Goal: Task Accomplishment & Management: Use online tool/utility

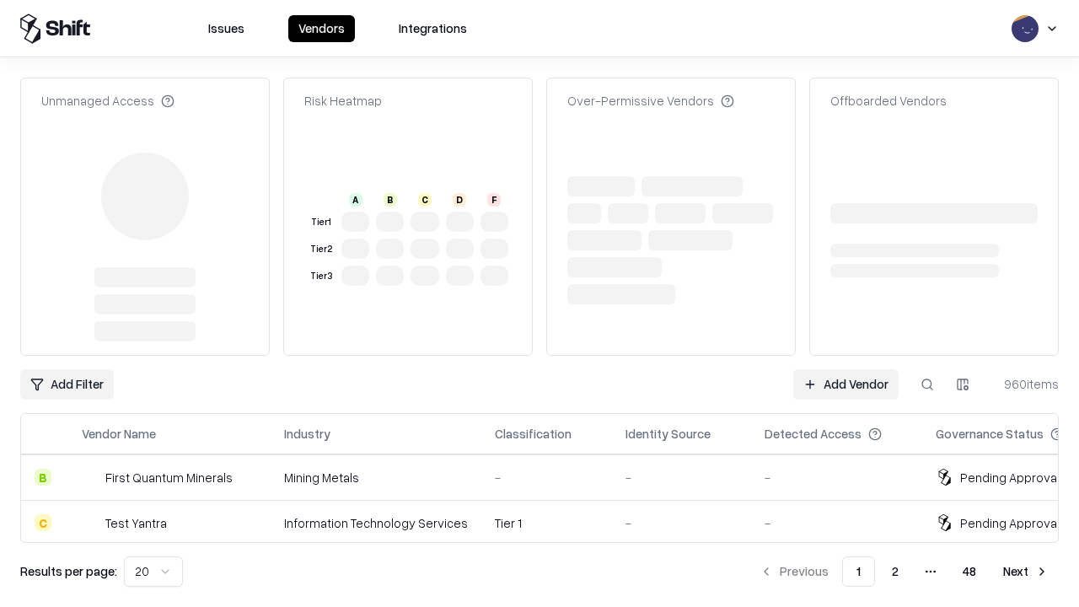
click at [845, 369] on link "Add Vendor" at bounding box center [845, 384] width 105 height 30
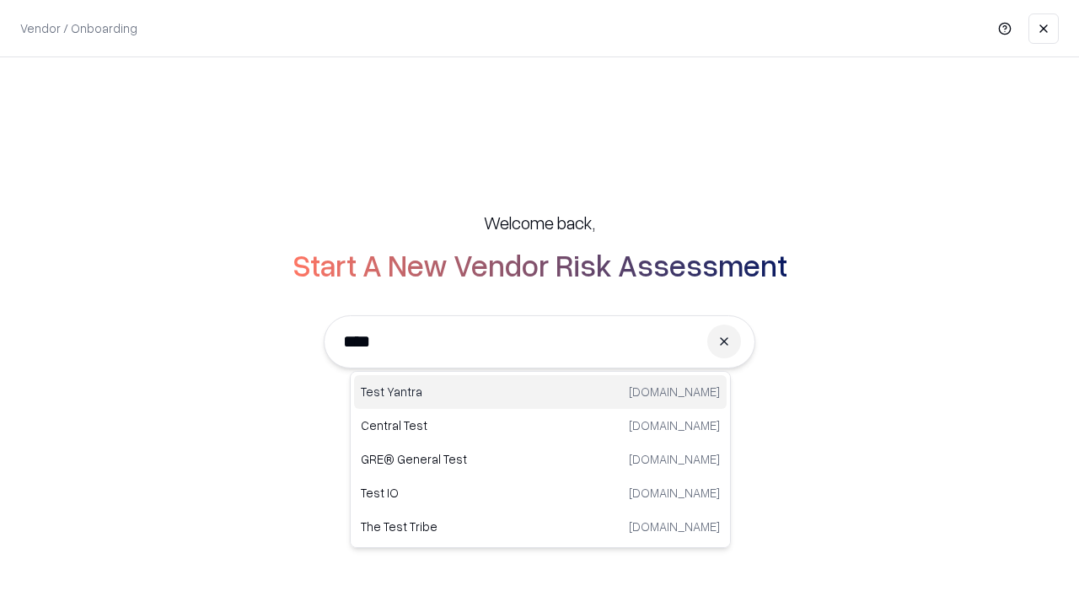
click at [540, 392] on div "Test Yantra [DOMAIN_NAME]" at bounding box center [540, 392] width 372 height 34
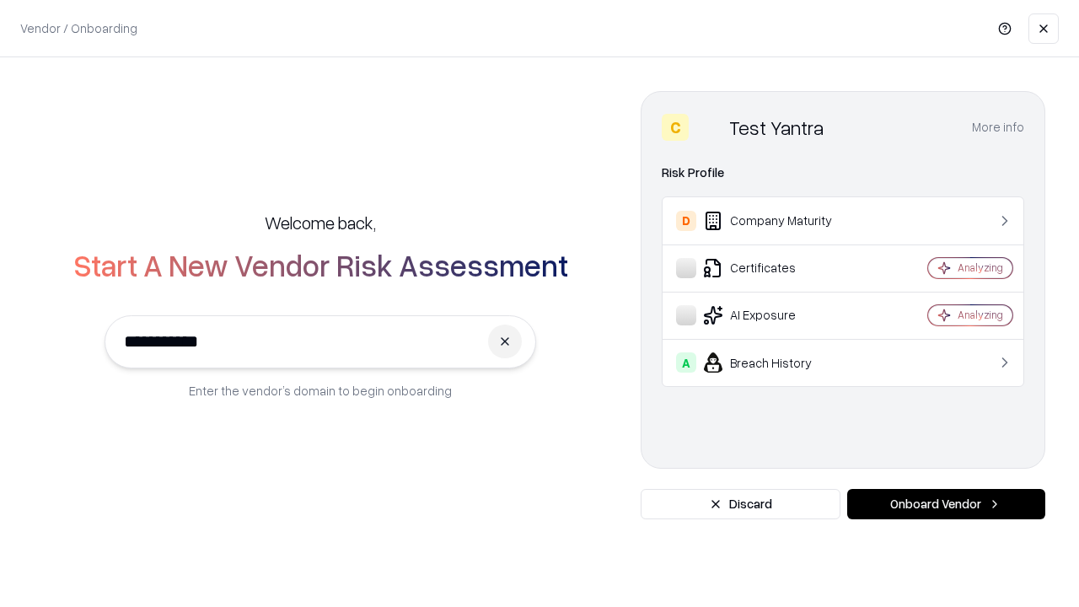
type input "**********"
click at [946, 504] on button "Onboard Vendor" at bounding box center [946, 504] width 198 height 30
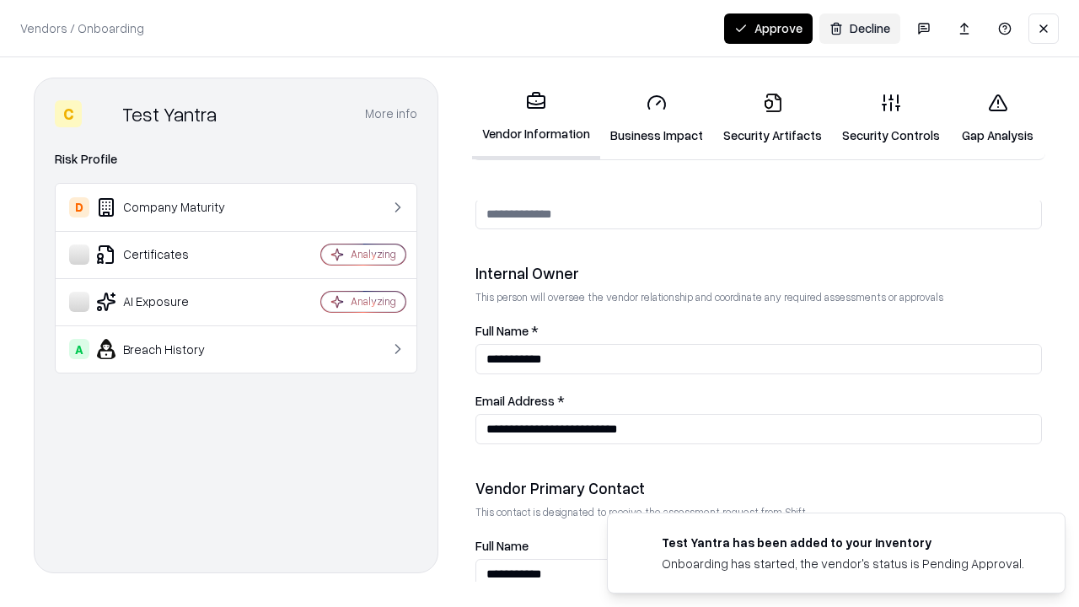
scroll to position [873, 0]
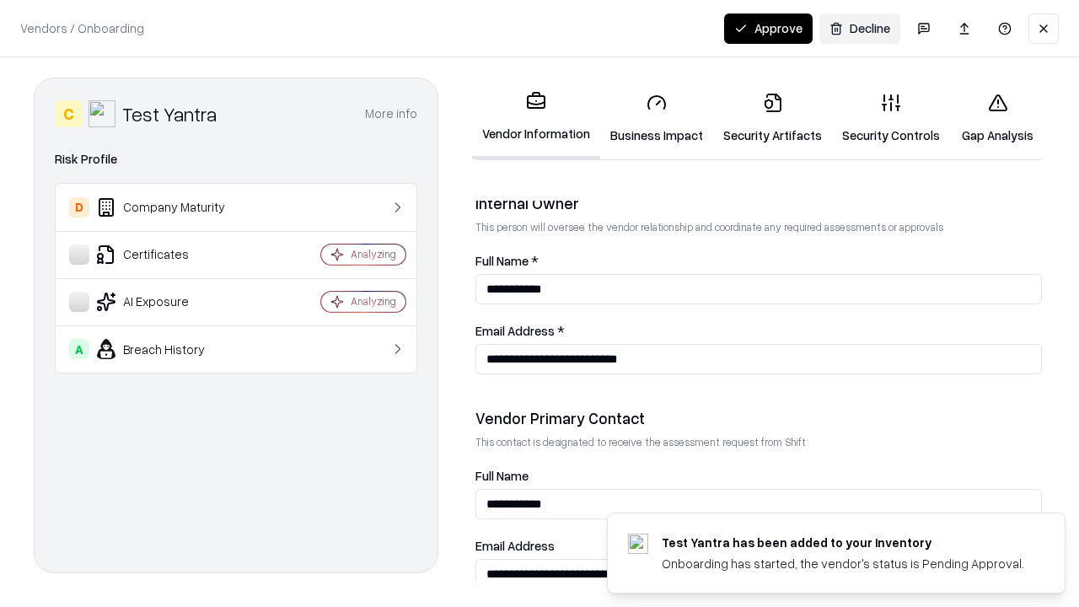
click at [772, 118] on link "Security Artifacts" at bounding box center [772, 118] width 119 height 78
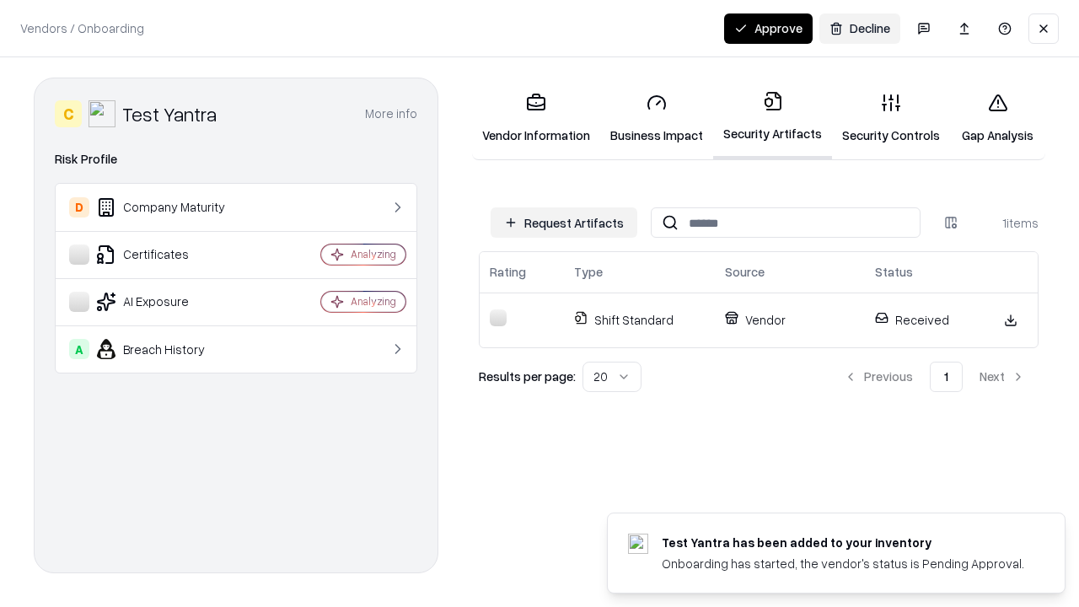
click at [564, 222] on button "Request Artifacts" at bounding box center [563, 222] width 147 height 30
